Goal: Task Accomplishment & Management: Manage account settings

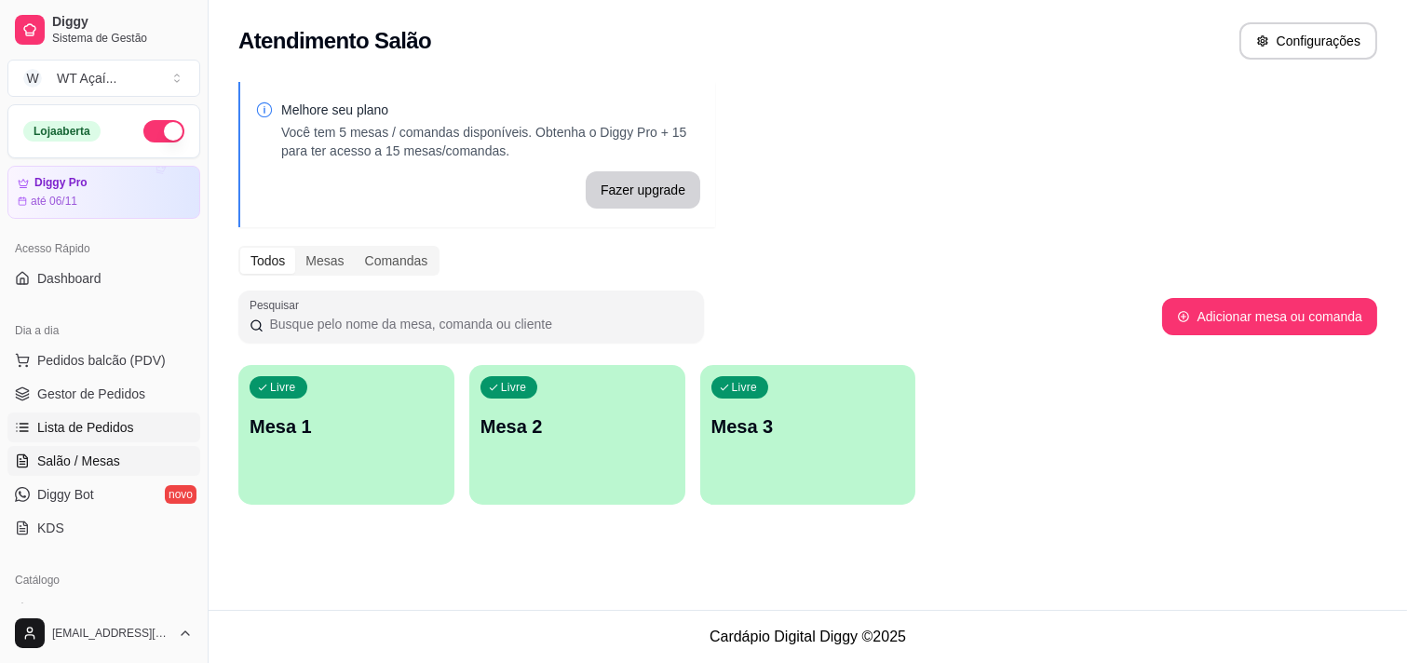
click at [106, 418] on span "Lista de Pedidos" at bounding box center [85, 427] width 97 height 19
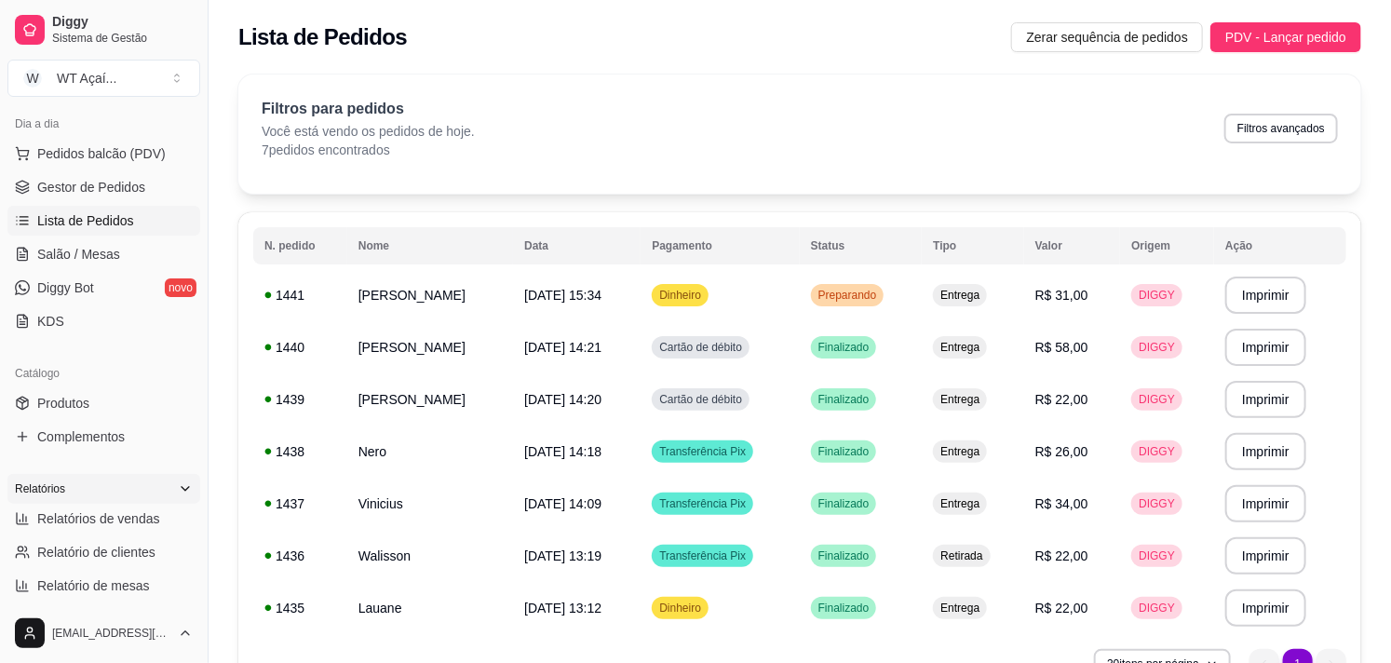
scroll to position [310, 0]
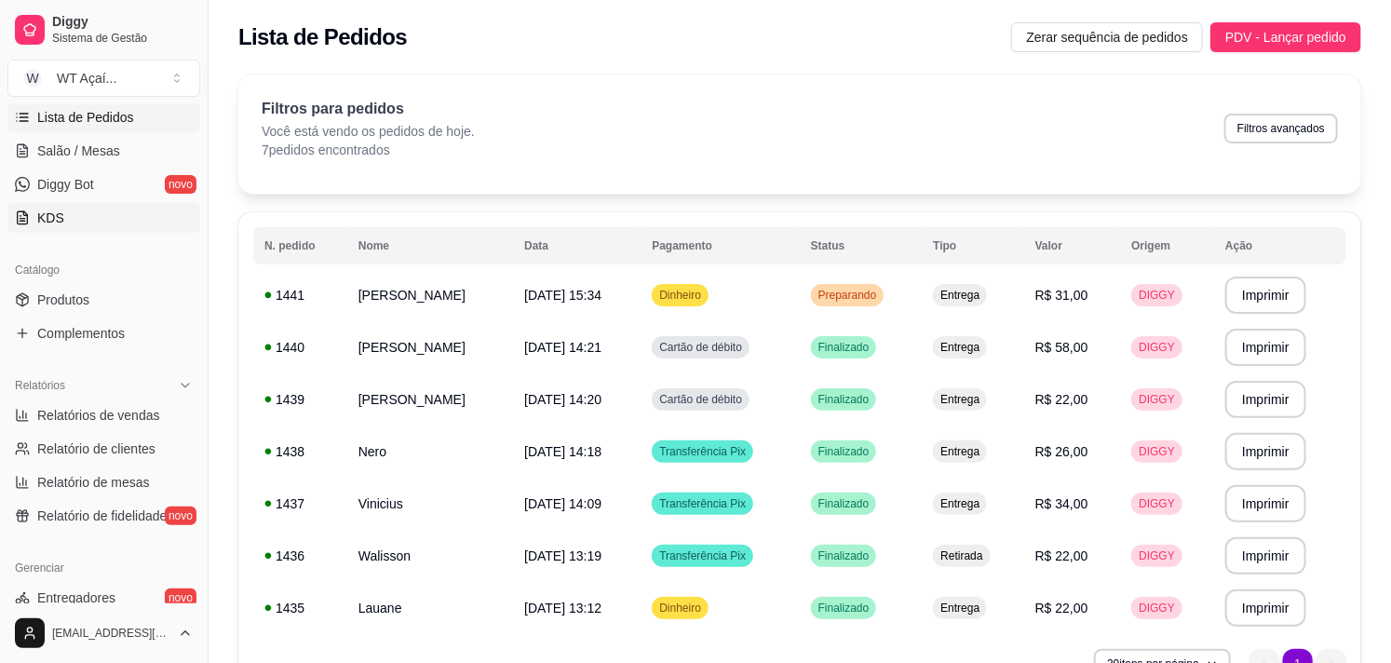
click at [128, 209] on link "KDS" at bounding box center [103, 218] width 193 height 30
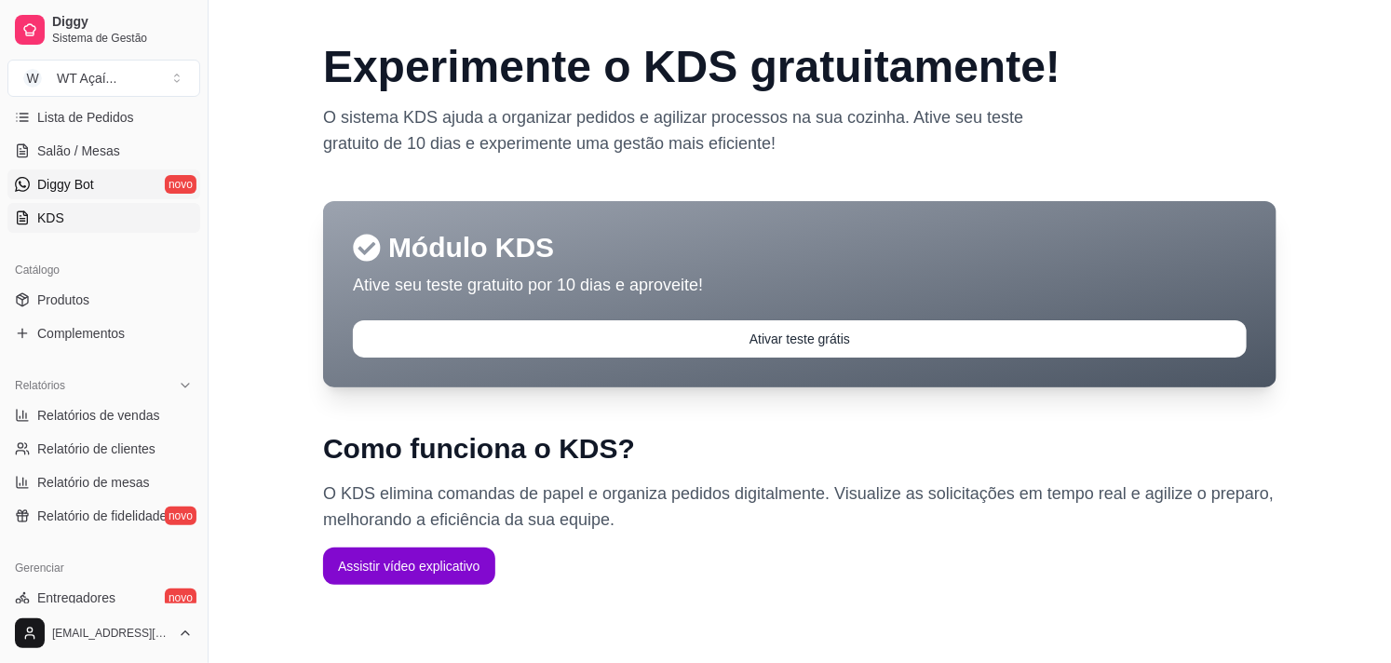
click at [60, 183] on span "Diggy Bot" at bounding box center [65, 184] width 57 height 19
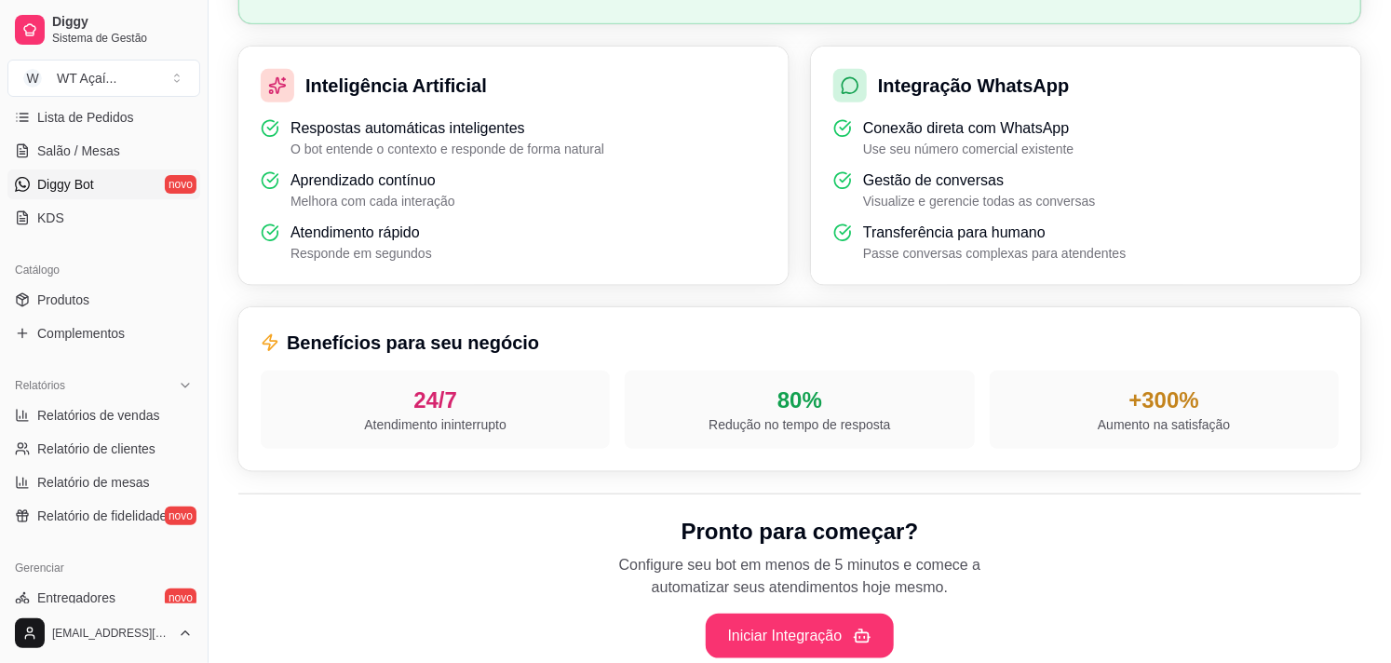
scroll to position [426, 0]
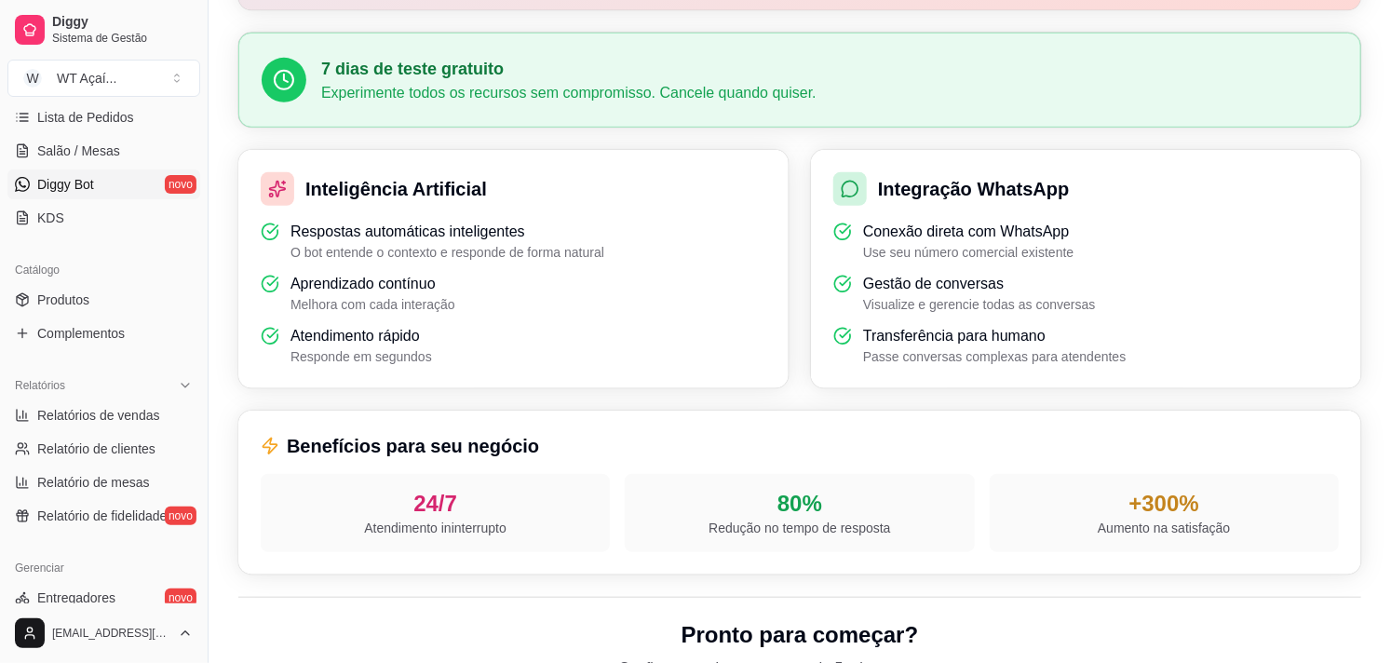
drag, startPoint x: 270, startPoint y: 505, endPoint x: 1195, endPoint y: 226, distance: 965.8
click at [1195, 226] on div "Conexão direta com WhatsApp Use seu número comercial existente" at bounding box center [1086, 241] width 506 height 41
click at [130, 155] on link "Salão / Mesas" at bounding box center [103, 151] width 193 height 30
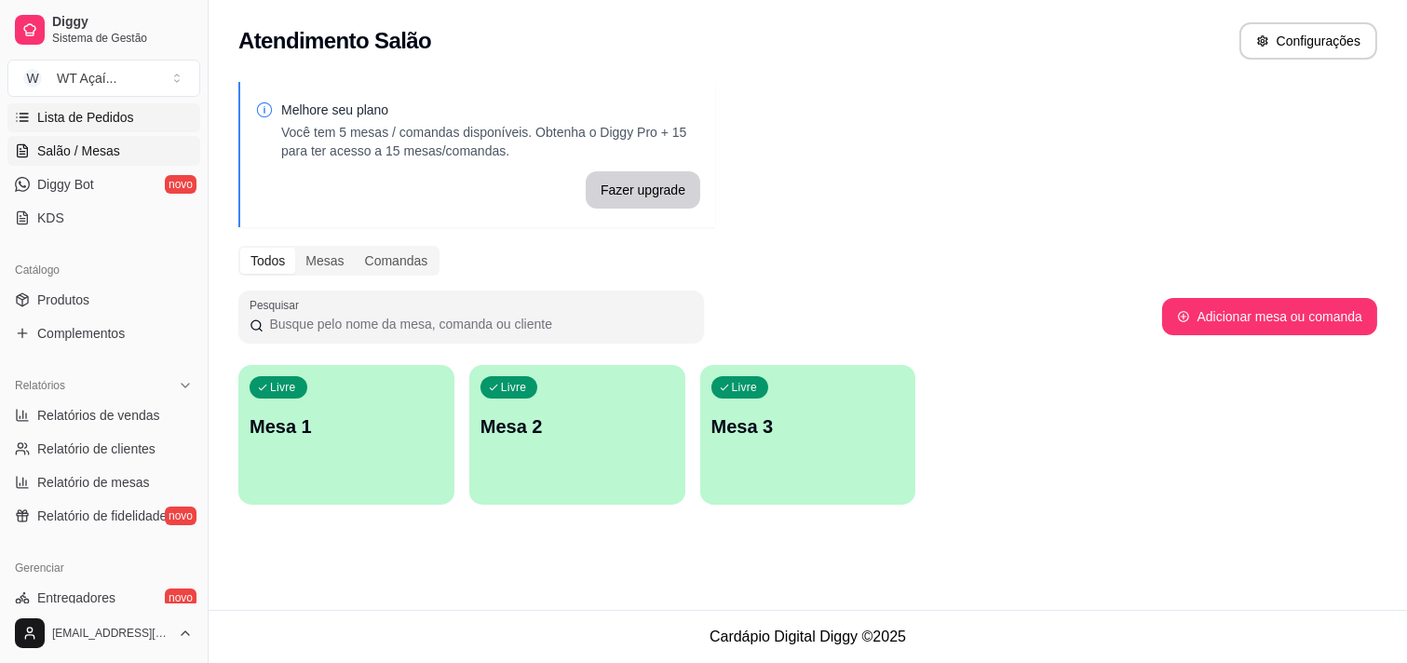
click at [126, 113] on span "Lista de Pedidos" at bounding box center [85, 117] width 97 height 19
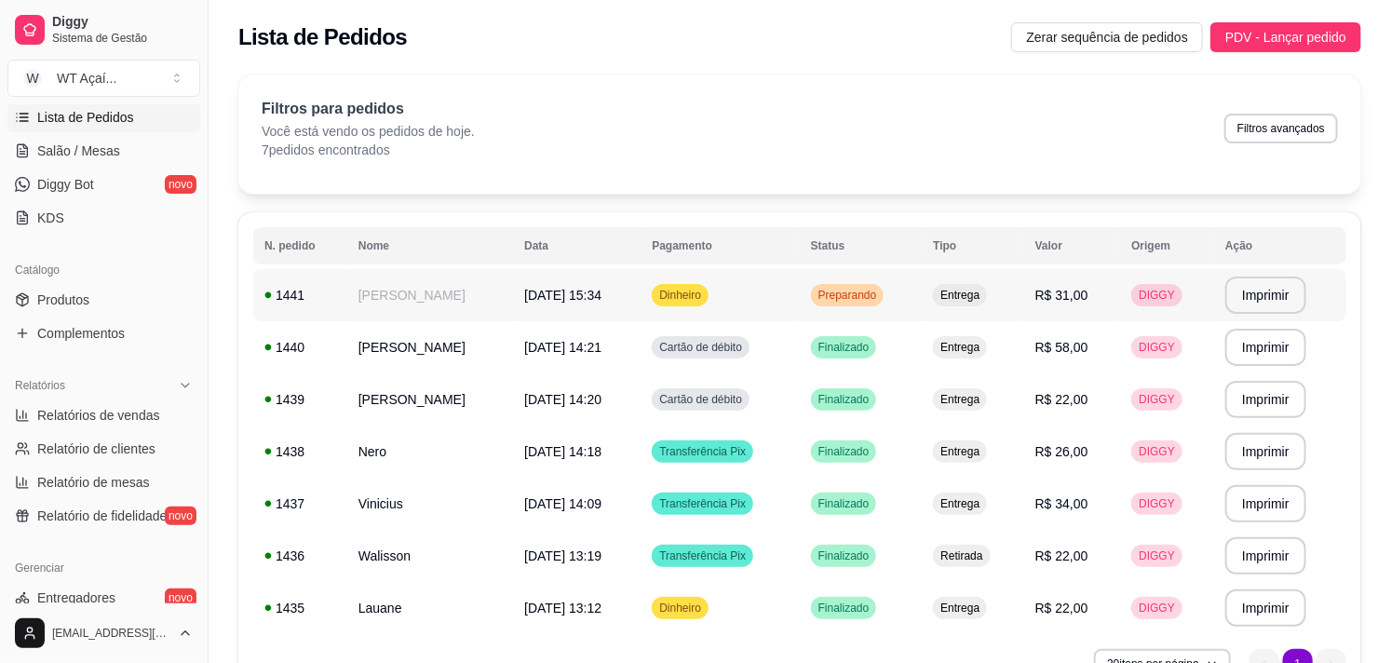
click at [867, 300] on span "Preparando" at bounding box center [848, 295] width 66 height 15
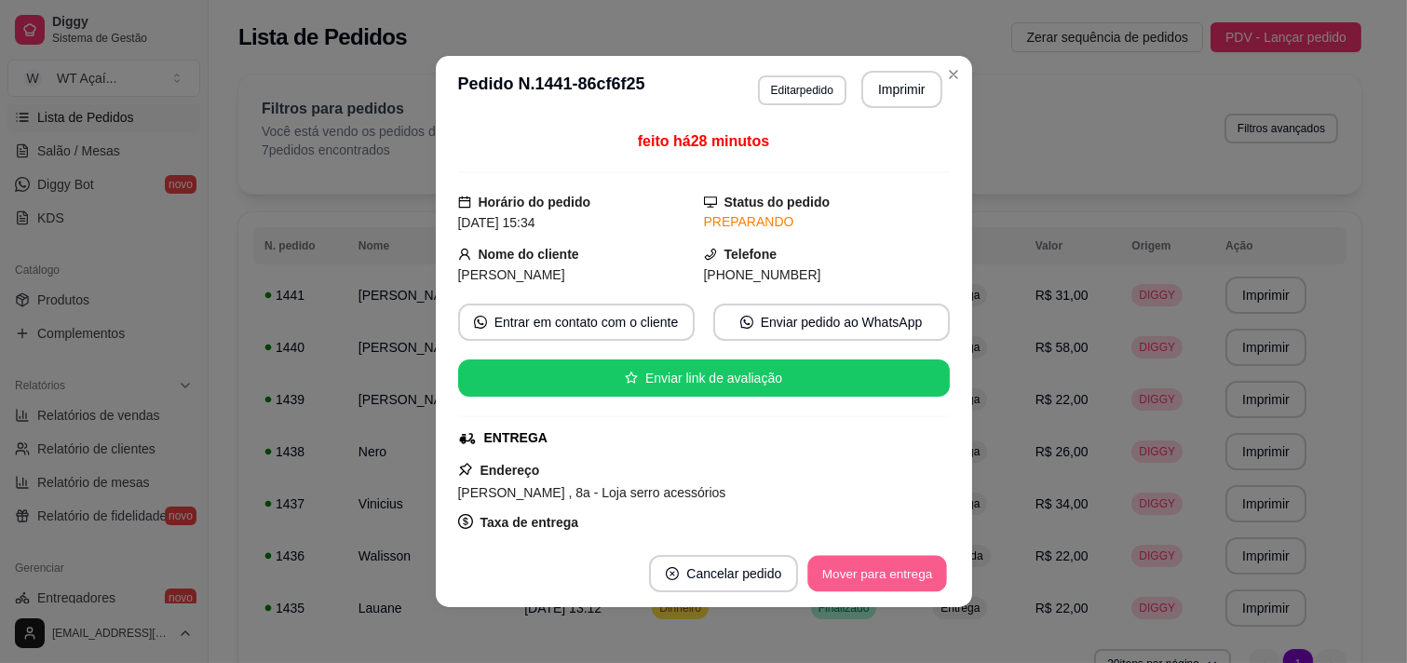
click at [885, 573] on button "Mover para entrega" at bounding box center [878, 574] width 140 height 36
click at [876, 571] on button "Mover para finalizado" at bounding box center [872, 574] width 150 height 36
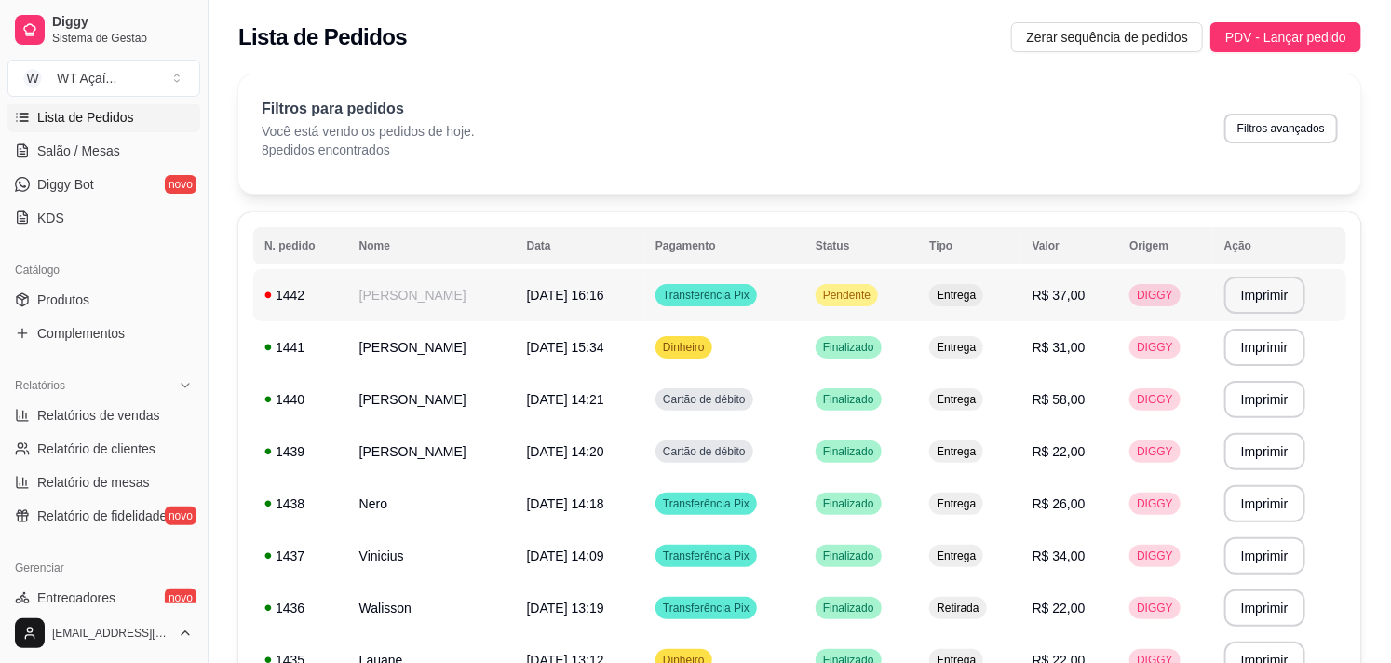
click at [527, 298] on span "[DATE] 16:16" at bounding box center [565, 295] width 77 height 15
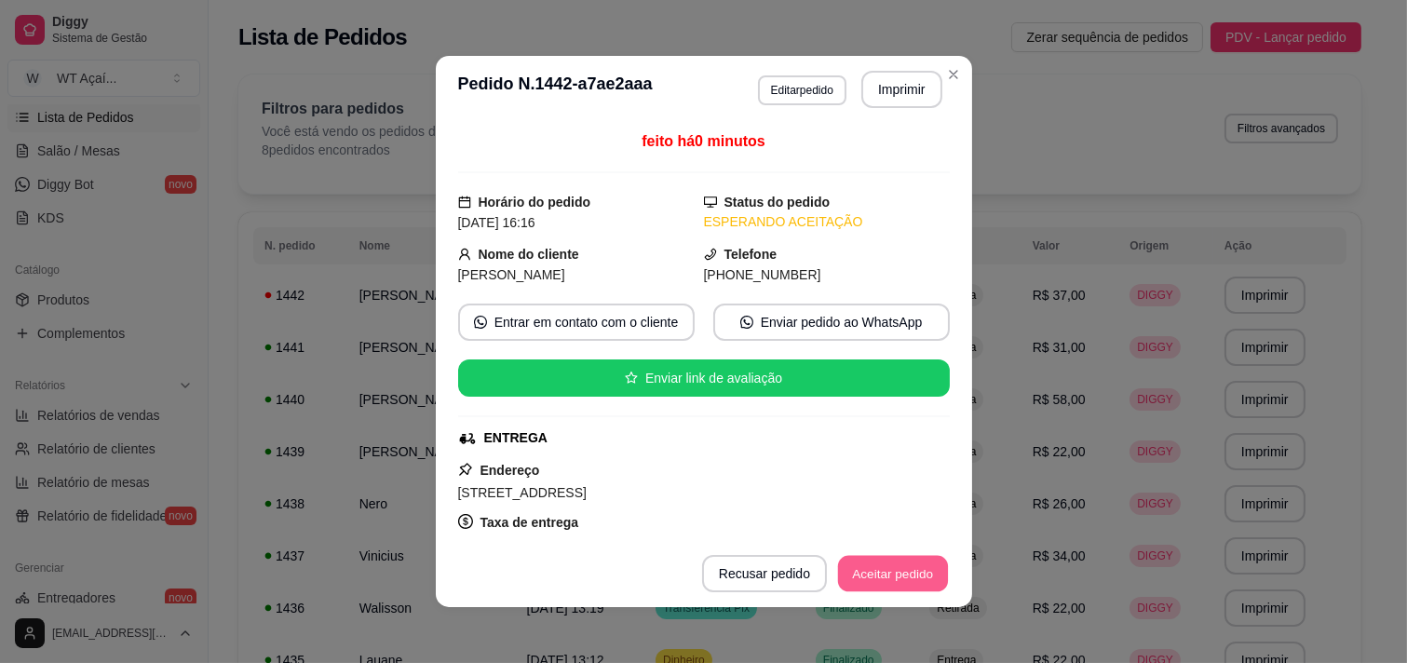
click at [911, 577] on button "Aceitar pedido" at bounding box center [893, 574] width 110 height 36
click at [883, 575] on button "Mover para preparo" at bounding box center [877, 574] width 140 height 36
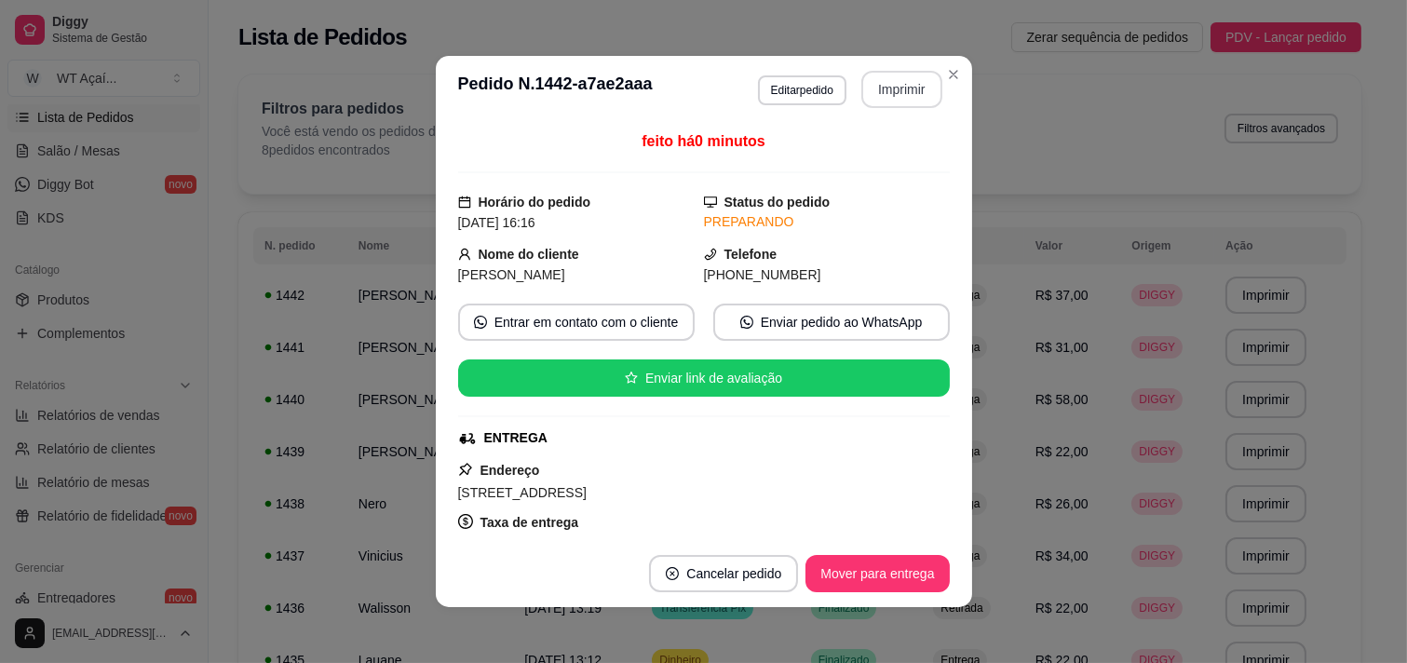
click at [892, 96] on button "Imprimir" at bounding box center [901, 89] width 81 height 37
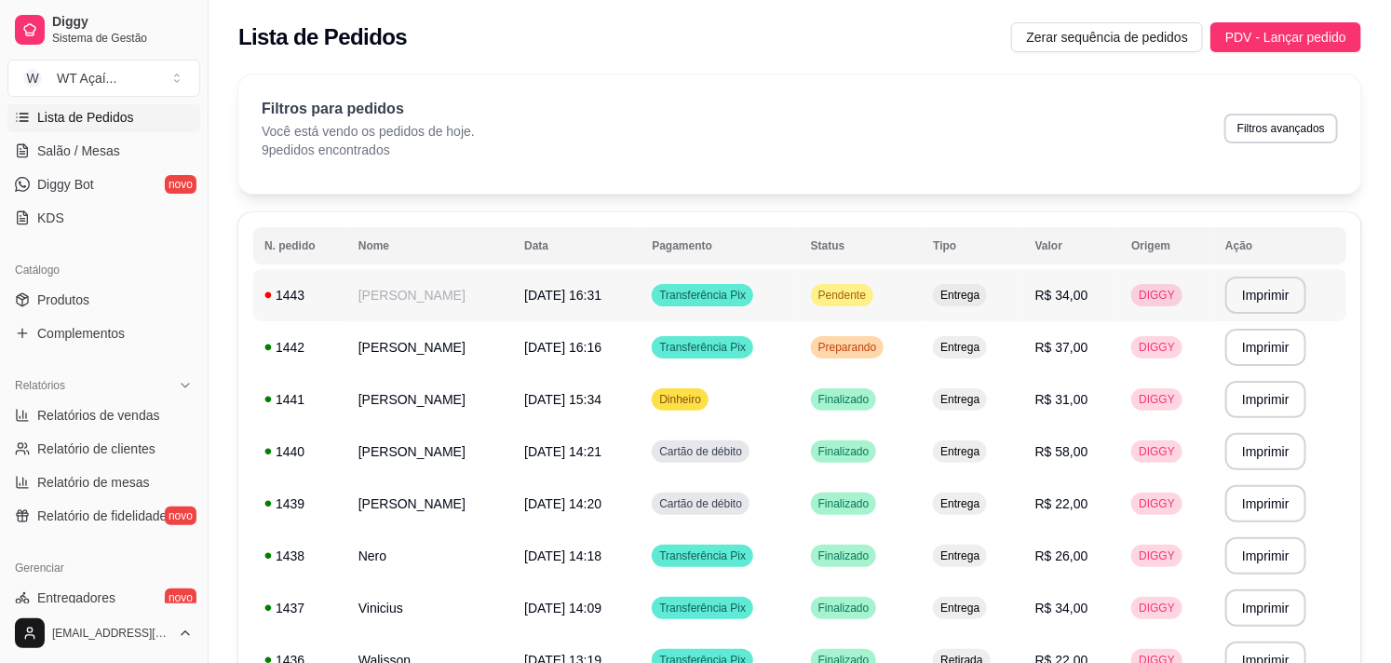
click at [544, 295] on span "[DATE] 16:31" at bounding box center [562, 295] width 77 height 15
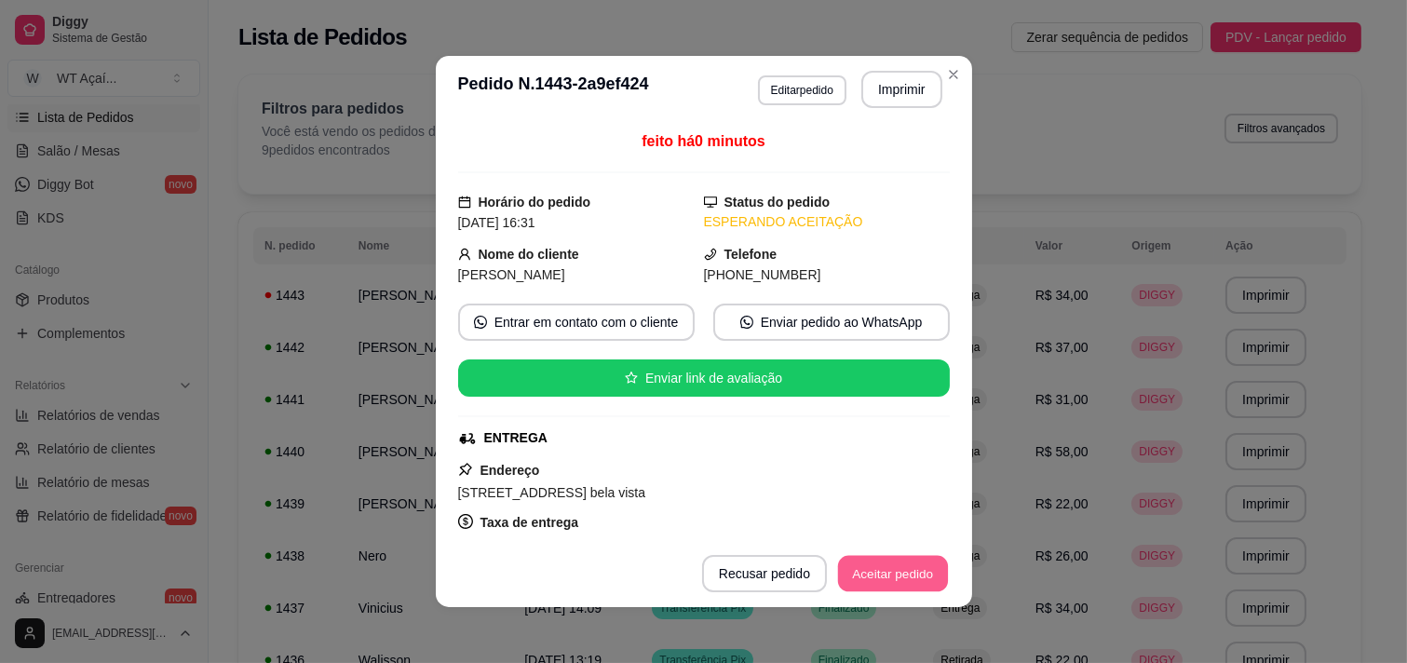
click at [913, 577] on button "Aceitar pedido" at bounding box center [893, 574] width 110 height 36
click at [868, 571] on button "Mover para preparo" at bounding box center [877, 574] width 140 height 36
click at [894, 82] on button "Imprimir" at bounding box center [901, 89] width 81 height 37
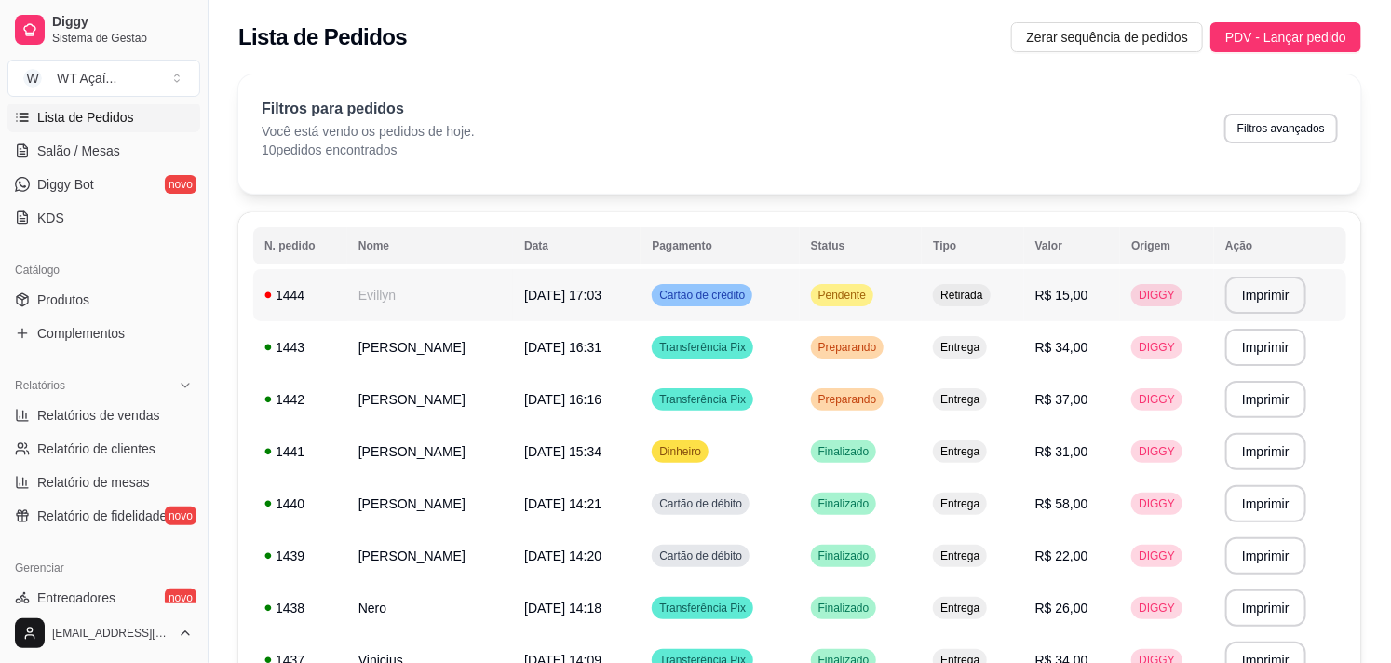
click at [863, 293] on span "Pendente" at bounding box center [842, 295] width 55 height 15
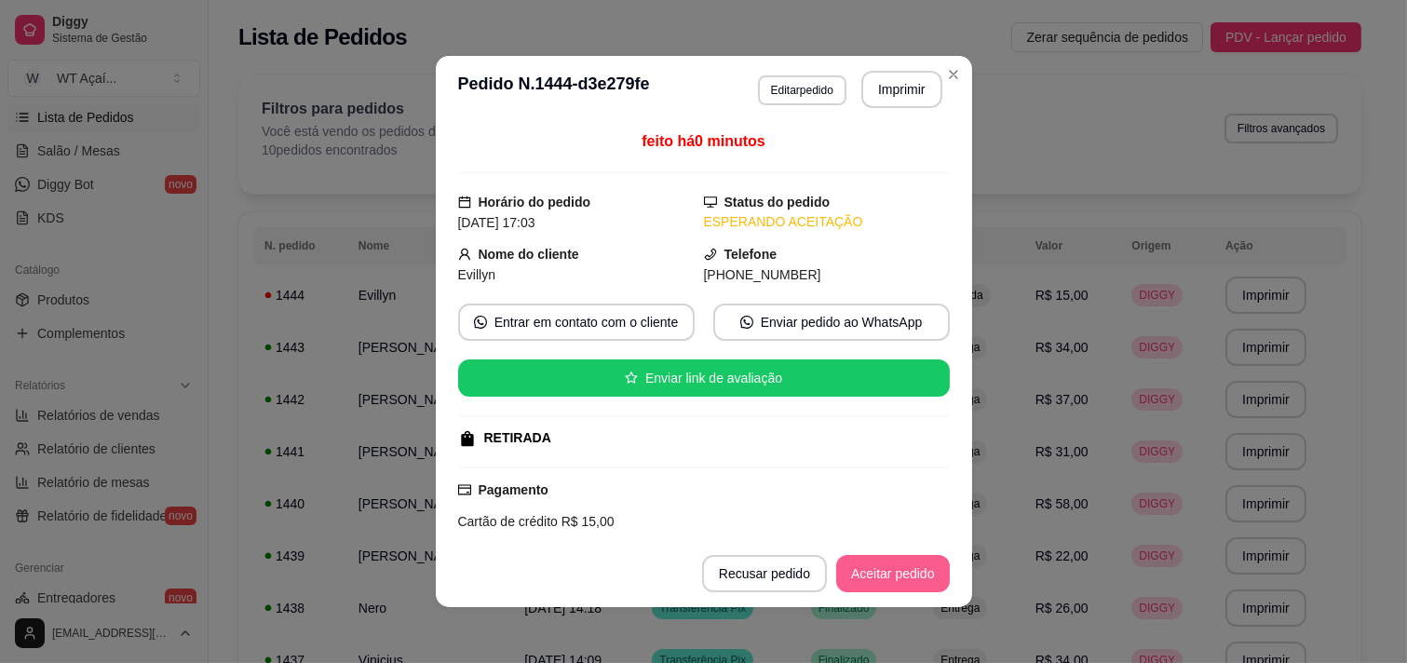
click at [885, 580] on button "Aceitar pedido" at bounding box center [893, 573] width 114 height 37
click at [885, 580] on button "Mover para preparo" at bounding box center [877, 574] width 140 height 36
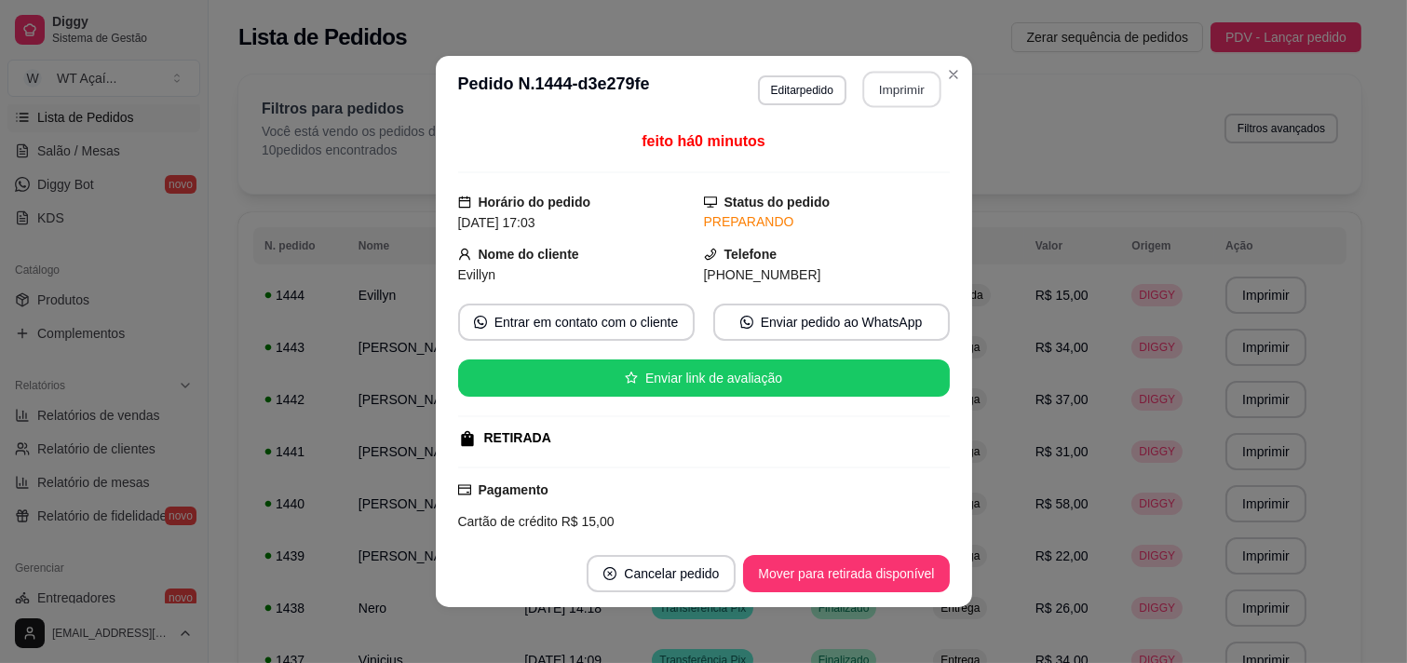
click at [900, 93] on button "Imprimir" at bounding box center [901, 90] width 78 height 36
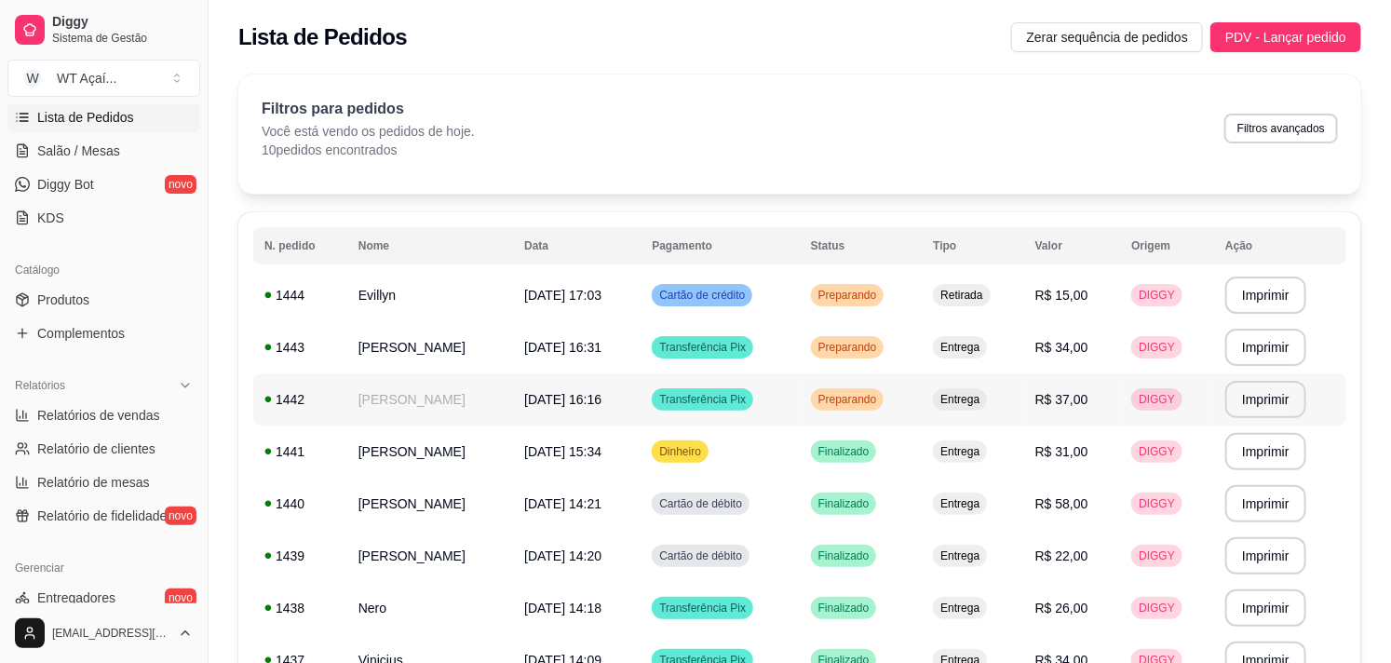
click at [876, 394] on span "Preparando" at bounding box center [848, 399] width 66 height 15
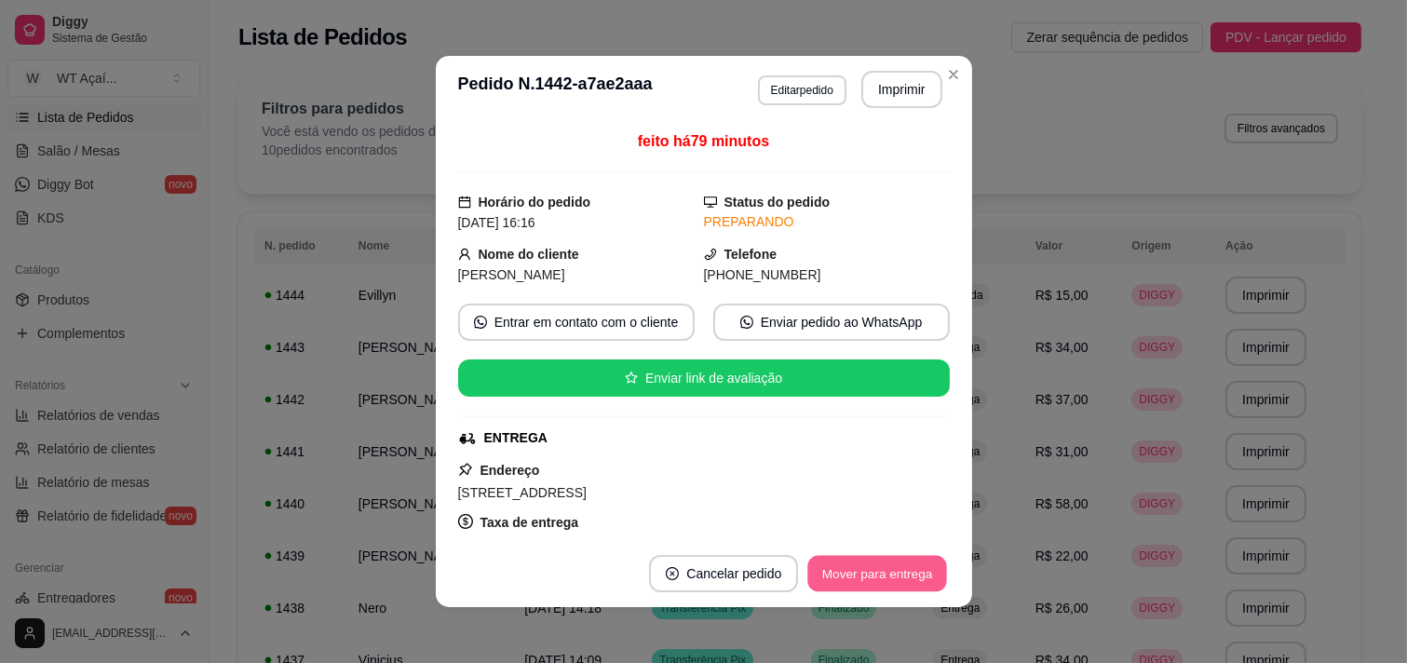
click at [847, 573] on button "Mover para entrega" at bounding box center [878, 574] width 140 height 36
click at [847, 573] on button "Mover para finalizado" at bounding box center [872, 574] width 150 height 36
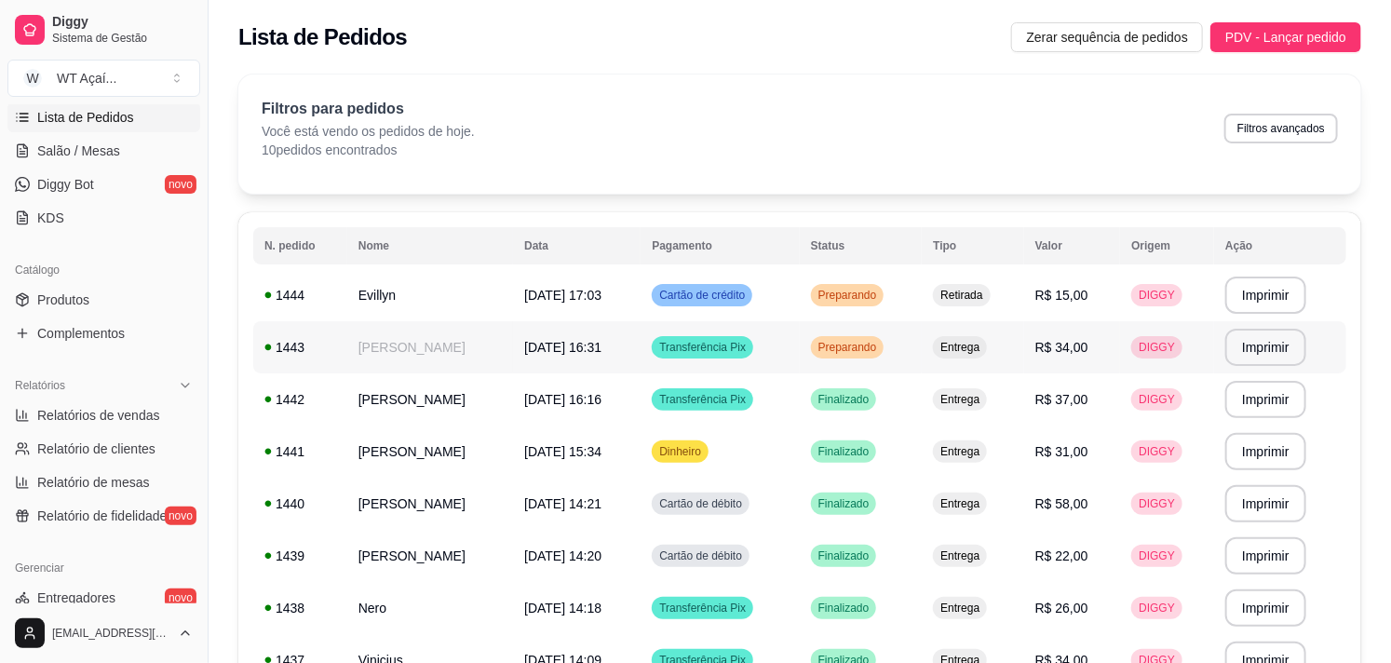
click at [875, 346] on span "Preparando" at bounding box center [848, 347] width 66 height 15
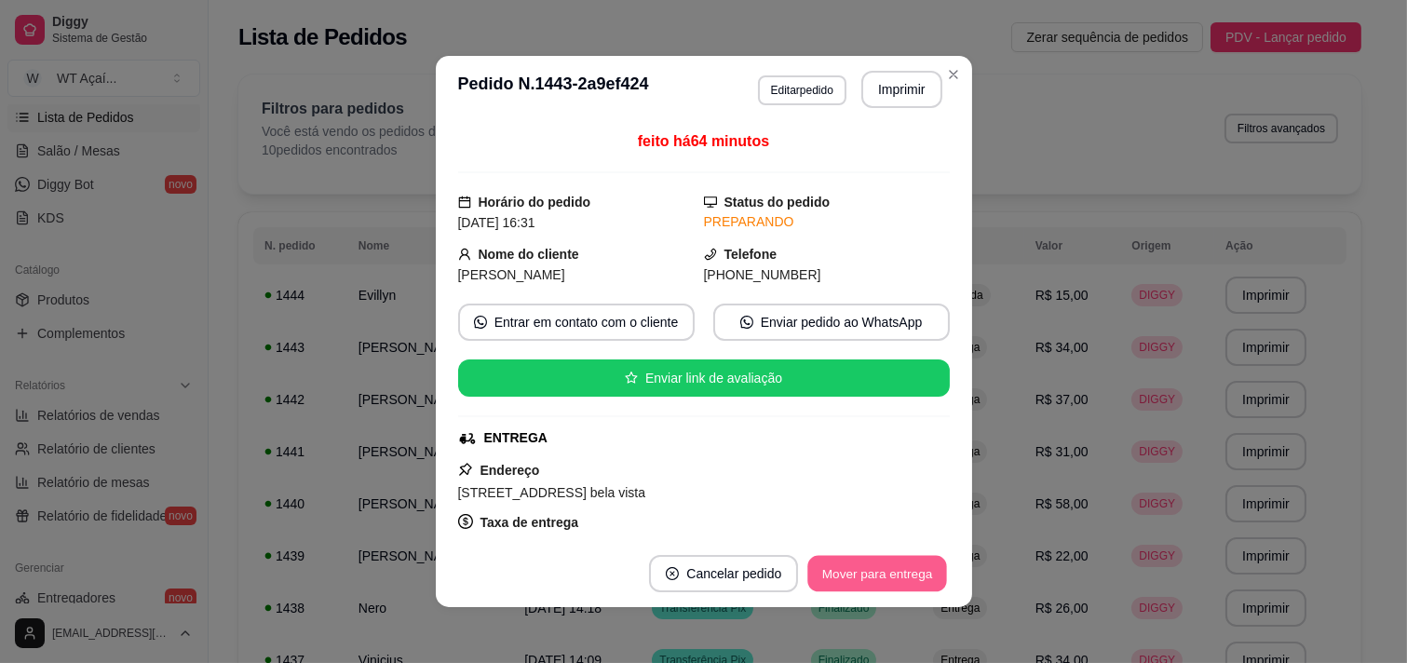
click at [887, 565] on button "Mover para entrega" at bounding box center [878, 574] width 140 height 36
click at [887, 565] on button "Mover para finalizado" at bounding box center [872, 573] width 155 height 37
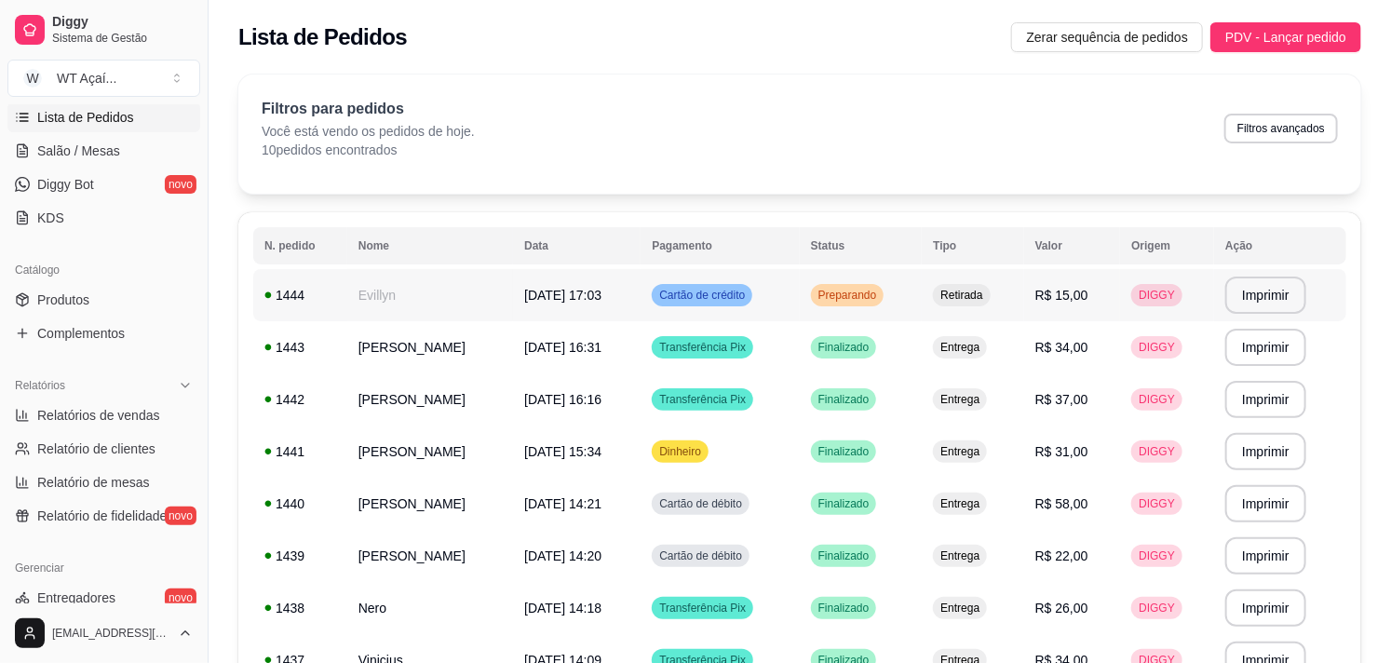
click at [864, 290] on span "Preparando" at bounding box center [848, 295] width 66 height 15
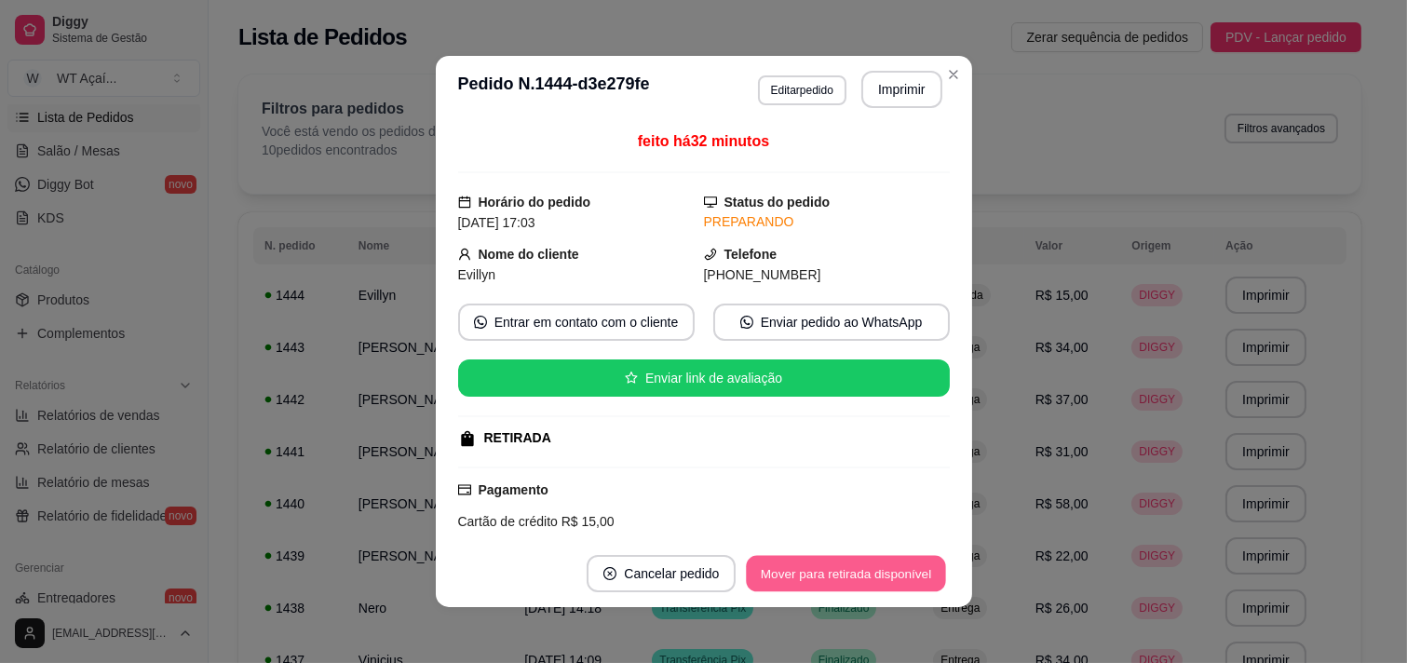
click at [825, 561] on button "Mover para retirada disponível" at bounding box center [846, 574] width 199 height 36
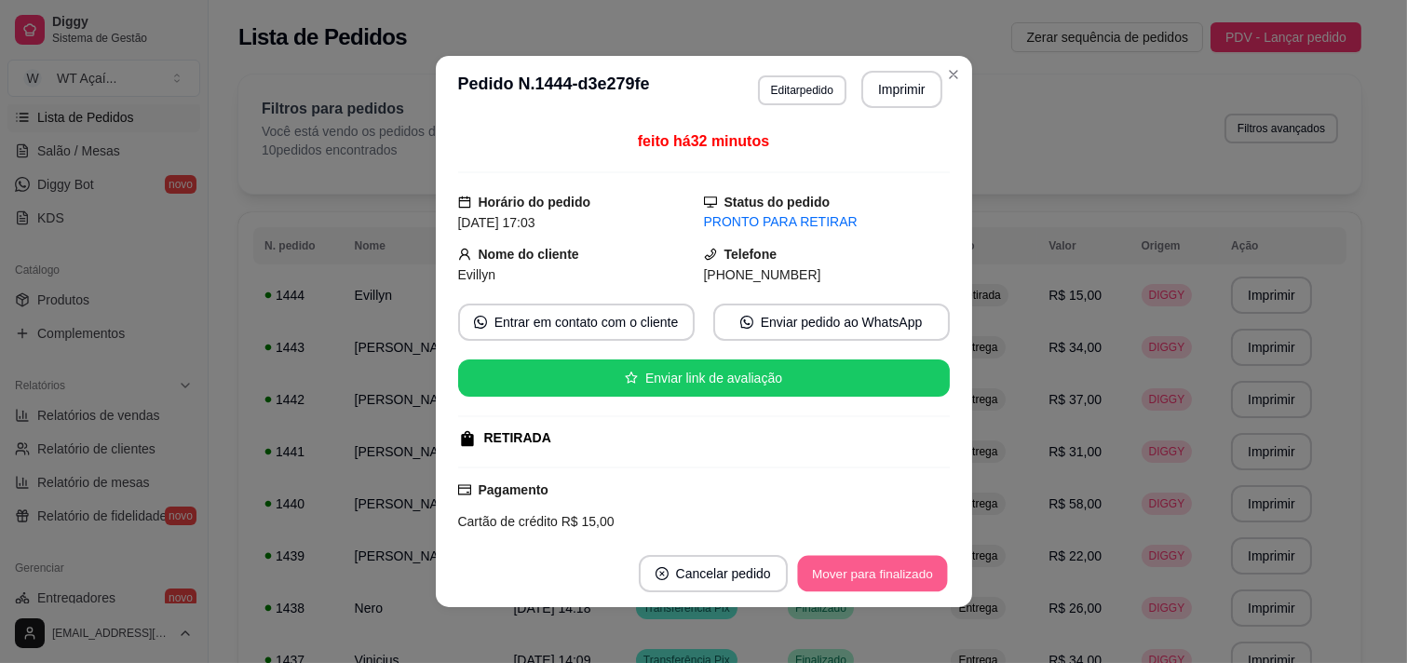
click at [825, 561] on button "Mover para finalizado" at bounding box center [872, 574] width 150 height 36
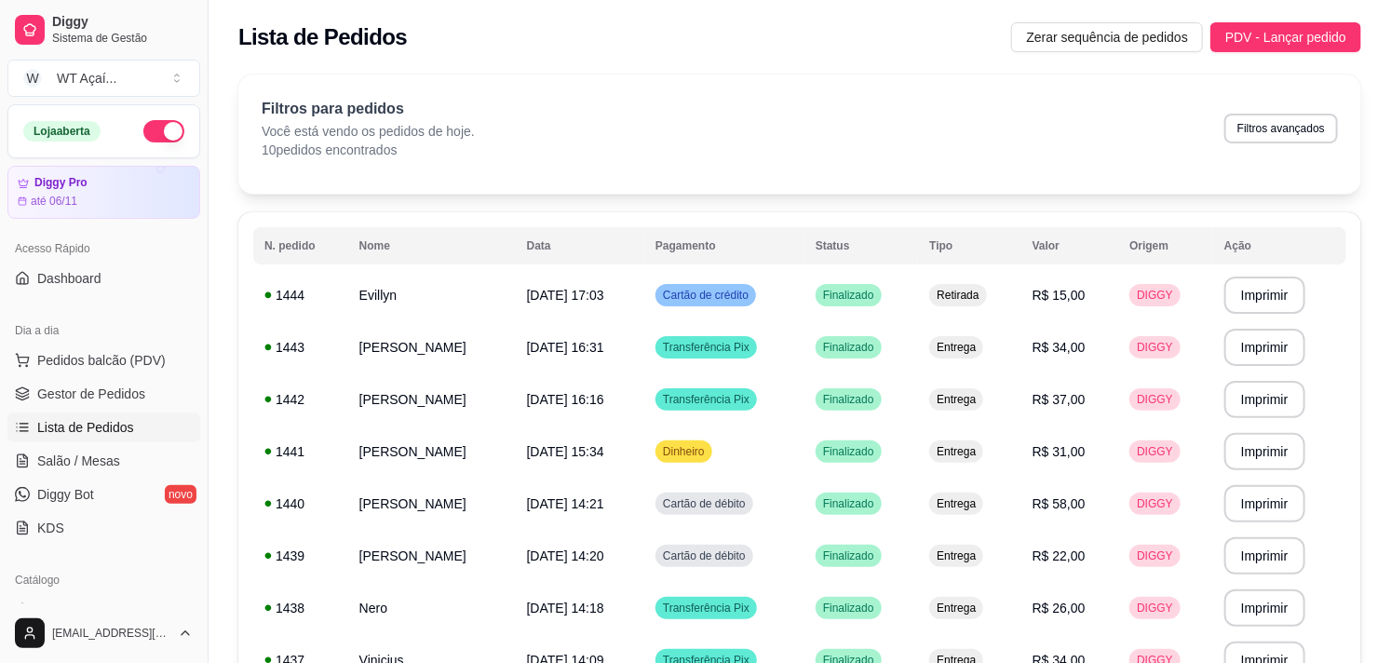
click at [149, 118] on div "Loja aberta" at bounding box center [103, 131] width 191 height 52
click at [164, 131] on button "button" at bounding box center [163, 131] width 41 height 22
